Goal: Navigation & Orientation: Find specific page/section

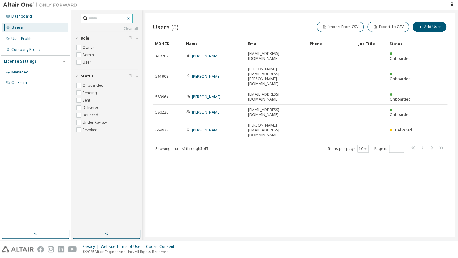
click at [131, 18] on icon "button" at bounding box center [128, 18] width 5 height 5
click at [166, 17] on div "Users (5) Import From CSV Export To CSV Add User Clear Load Save Save As Field …" at bounding box center [300, 125] width 310 height 224
click at [243, 17] on div "Users (5) Import From CSV Export To CSV Add User Clear Load Save Save As Field …" at bounding box center [300, 125] width 310 height 224
click at [27, 15] on div "Dashboard" at bounding box center [21, 16] width 20 height 5
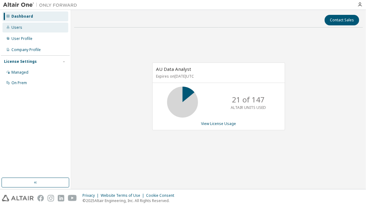
click at [22, 28] on div "Users" at bounding box center [35, 28] width 66 height 10
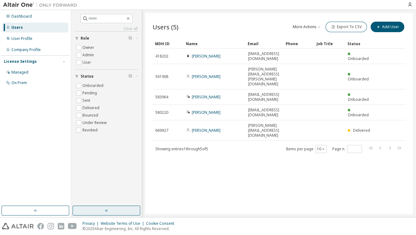
click at [110, 209] on button "button" at bounding box center [107, 211] width 68 height 10
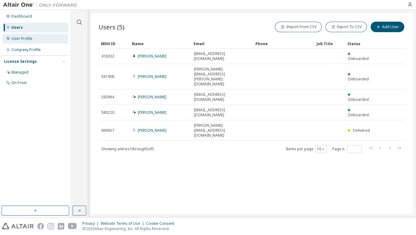
click at [18, 39] on div "User Profile" at bounding box center [21, 38] width 21 height 5
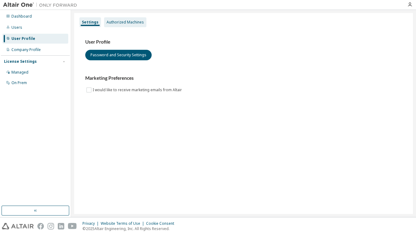
click at [126, 21] on div "Authorized Machines" at bounding box center [125, 22] width 37 height 5
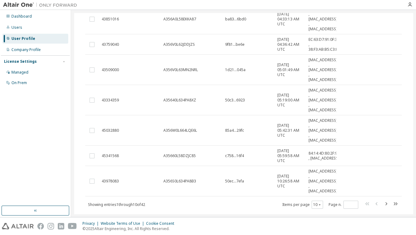
scroll to position [154, 0]
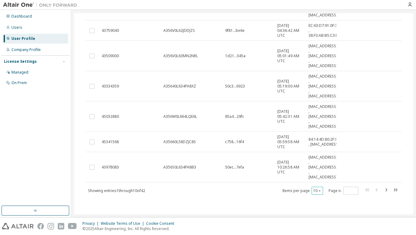
click at [317, 187] on div "10" at bounding box center [317, 191] width 11 height 8
click at [318, 191] on icon "button" at bounding box center [320, 191] width 4 height 4
click at [323, 227] on div "100" at bounding box center [333, 227] width 49 height 7
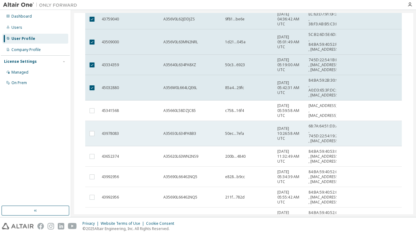
scroll to position [168, 0]
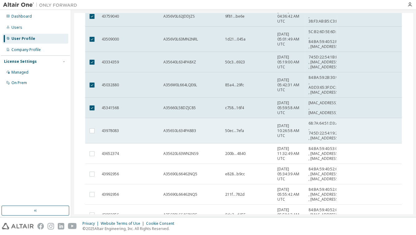
click at [88, 143] on td at bounding box center [92, 130] width 14 height 25
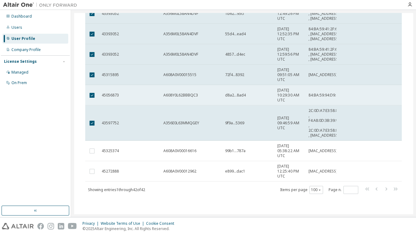
scroll to position [1015, 0]
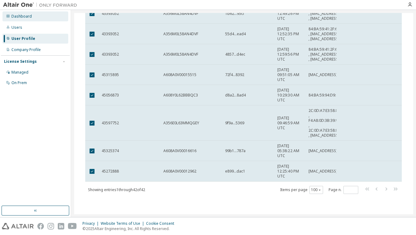
click at [34, 18] on div "Dashboard" at bounding box center [35, 16] width 66 height 10
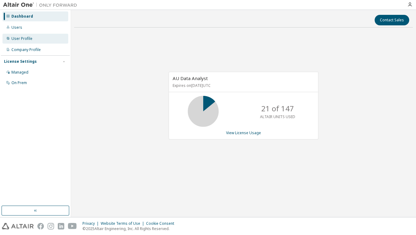
click at [28, 42] on div "User Profile" at bounding box center [35, 39] width 66 height 10
